Goal: Use online tool/utility: Utilize a website feature to perform a specific function

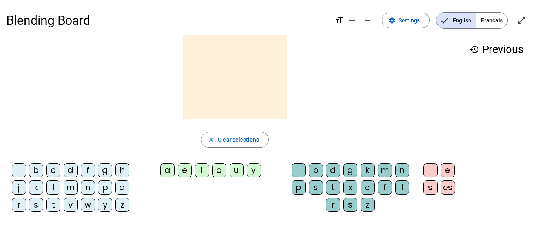
click at [71, 189] on div "m" at bounding box center [71, 187] width 14 height 14
click at [170, 171] on div "a" at bounding box center [167, 170] width 14 height 14
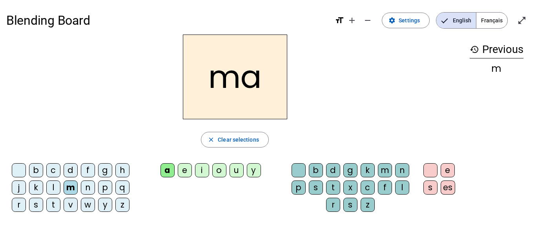
click at [332, 172] on div "d" at bounding box center [333, 170] width 14 height 14
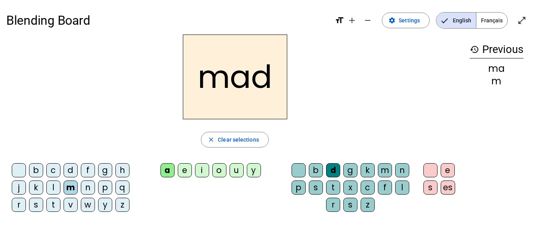
click at [297, 189] on div "p" at bounding box center [298, 187] width 14 height 14
click at [53, 189] on div "l" at bounding box center [53, 187] width 14 height 14
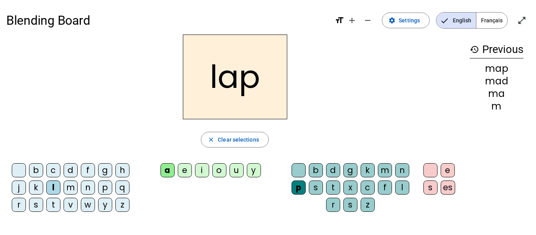
click at [52, 202] on div "t" at bounding box center [53, 205] width 14 height 14
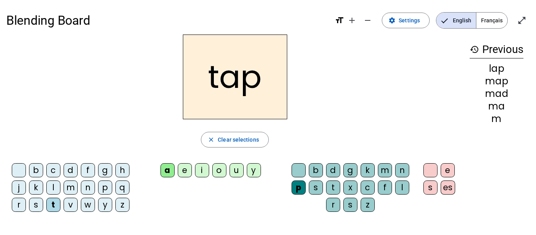
click at [353, 168] on div "g" at bounding box center [350, 170] width 14 height 14
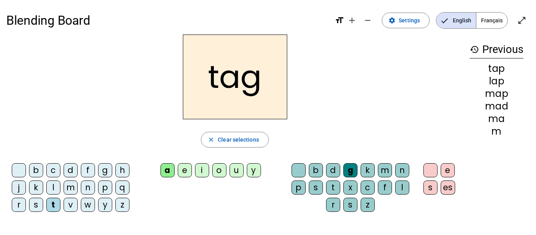
click at [36, 170] on div "b" at bounding box center [36, 170] width 14 height 14
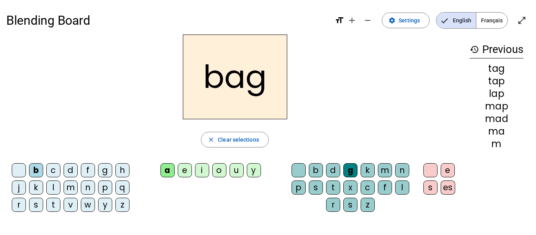
click at [200, 172] on div "i" at bounding box center [202, 170] width 14 height 14
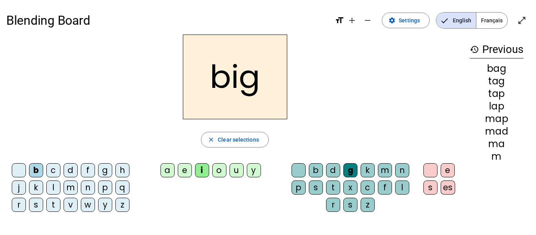
click at [400, 174] on div "n" at bounding box center [402, 170] width 14 height 14
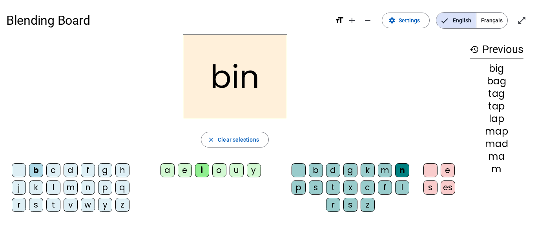
click at [51, 206] on div "t" at bounding box center [53, 205] width 14 height 14
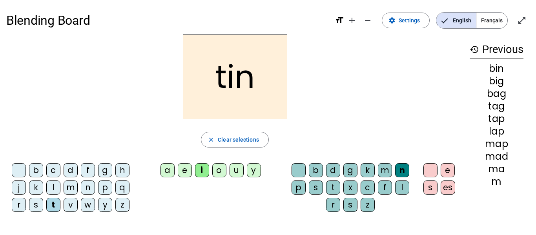
click at [299, 186] on div "p" at bounding box center [298, 187] width 14 height 14
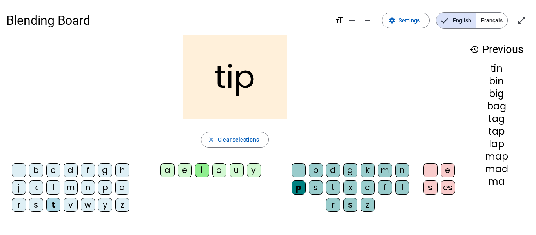
click at [127, 169] on div "h" at bounding box center [122, 170] width 14 height 14
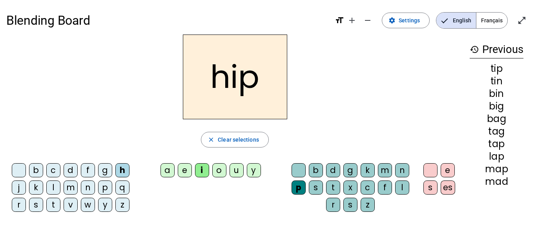
click at [219, 171] on div "o" at bounding box center [219, 170] width 14 height 14
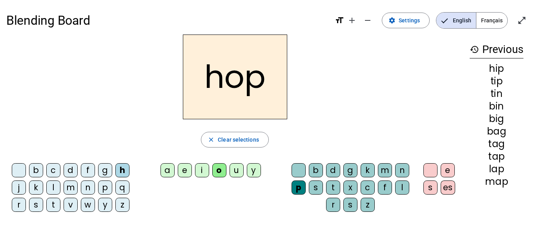
click at [52, 204] on div "t" at bounding box center [53, 205] width 14 height 14
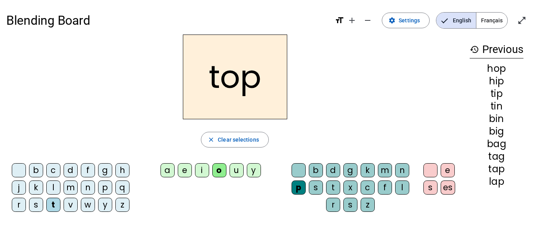
click at [71, 189] on div "m" at bounding box center [71, 187] width 14 height 14
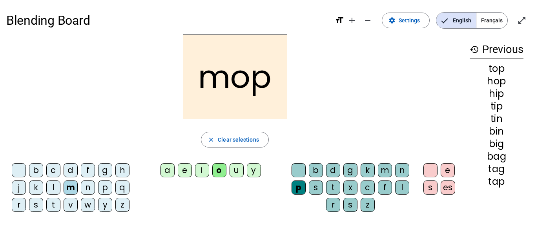
click at [384, 169] on div "m" at bounding box center [385, 170] width 14 height 14
